Goal: Transaction & Acquisition: Purchase product/service

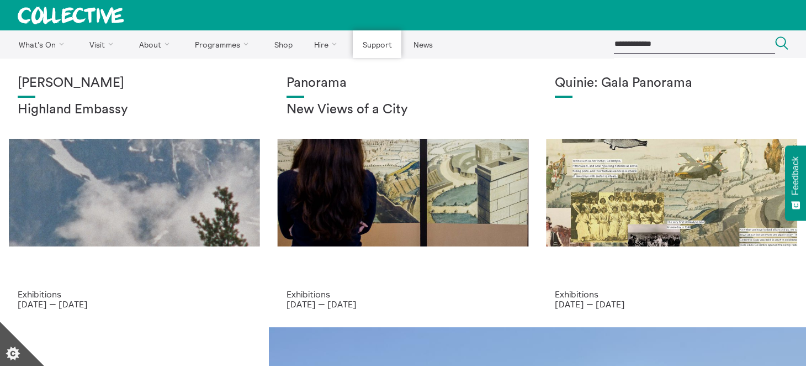
click at [384, 45] on link "Support" at bounding box center [377, 44] width 49 height 28
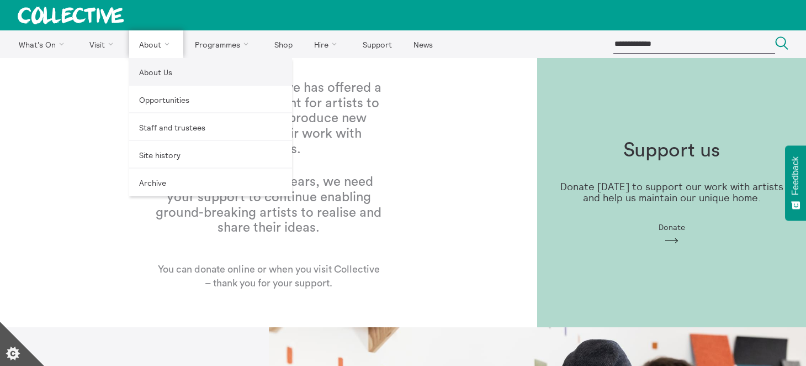
click at [166, 73] on link "About Us" at bounding box center [210, 72] width 163 height 28
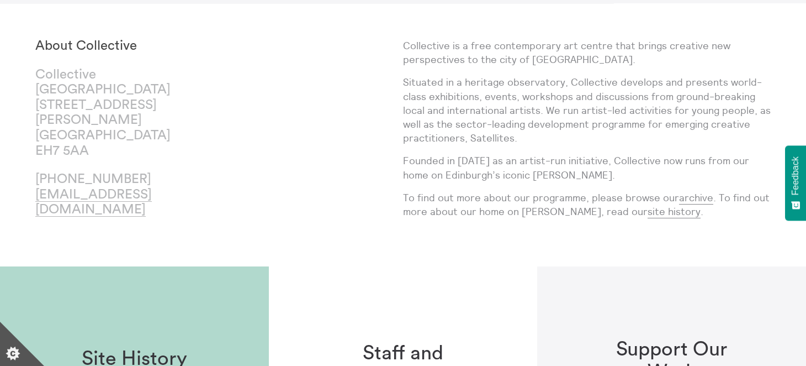
scroll to position [276, 0]
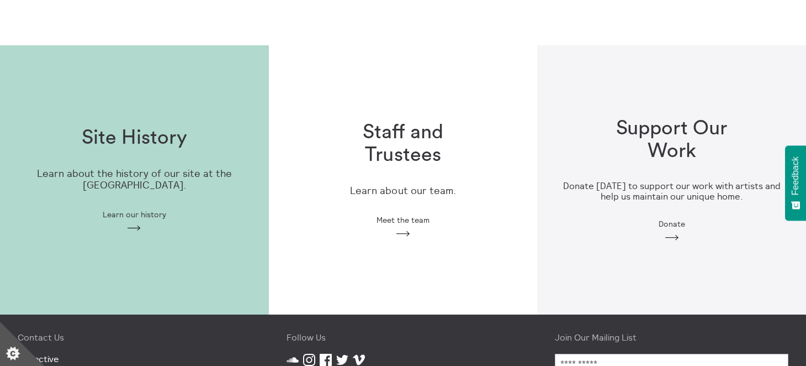
click at [678, 219] on span "Donate" at bounding box center [672, 223] width 27 height 9
